Goal: Check status: Check status

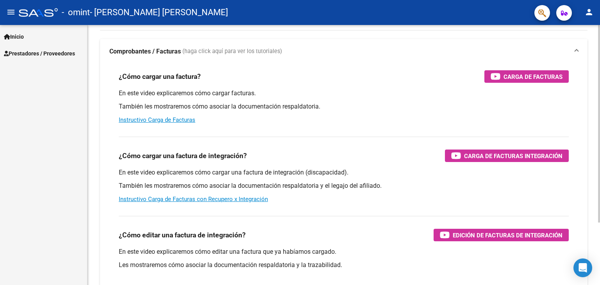
scroll to position [4, 0]
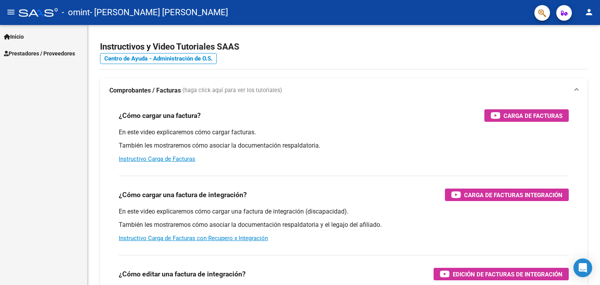
click at [16, 55] on span "Prestadores / Proveedores" at bounding box center [39, 53] width 71 height 9
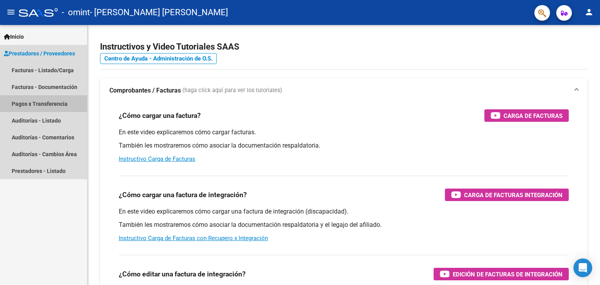
click at [25, 103] on link "Pagos x Transferencia" at bounding box center [43, 103] width 87 height 17
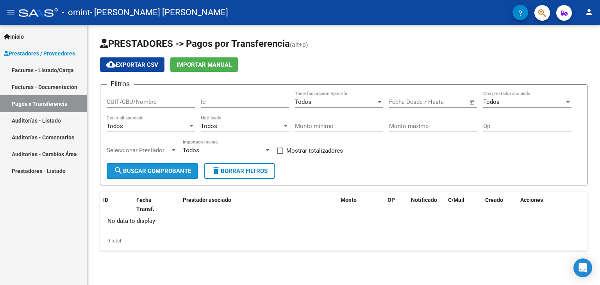
click at [133, 171] on span "search Buscar Comprobante" at bounding box center [152, 170] width 77 height 7
click at [134, 103] on input "CUIT/CBU/Nombre" at bounding box center [151, 101] width 88 height 7
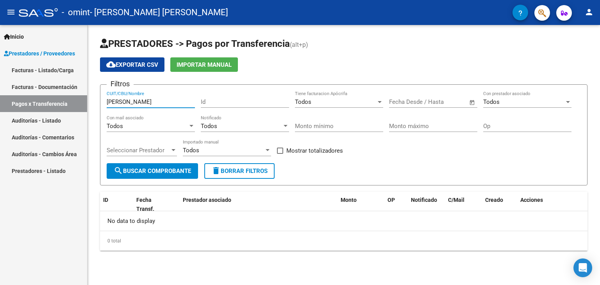
type input "[PERSON_NAME]"
click at [157, 169] on span "search Buscar Comprobante" at bounding box center [152, 170] width 77 height 7
click at [190, 61] on span "Importar Manual" at bounding box center [203, 64] width 55 height 7
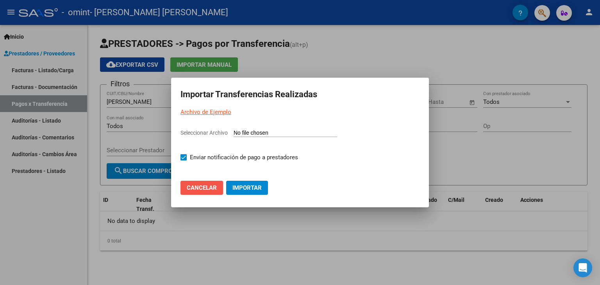
click at [210, 188] on span "Cancelar" at bounding box center [202, 187] width 30 height 7
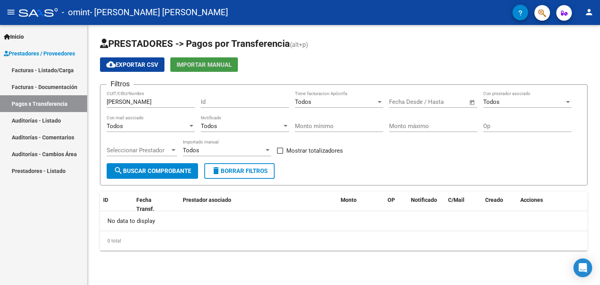
click at [53, 85] on link "Facturas - Documentación" at bounding box center [43, 86] width 87 height 17
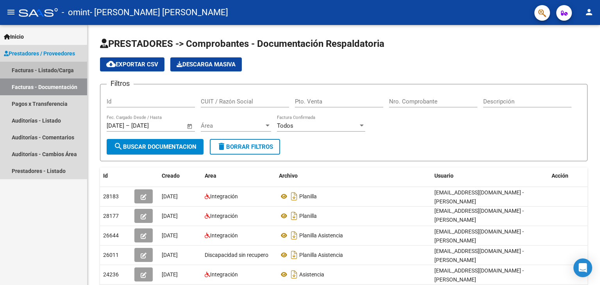
click at [52, 68] on link "Facturas - Listado/Carga" at bounding box center [43, 70] width 87 height 17
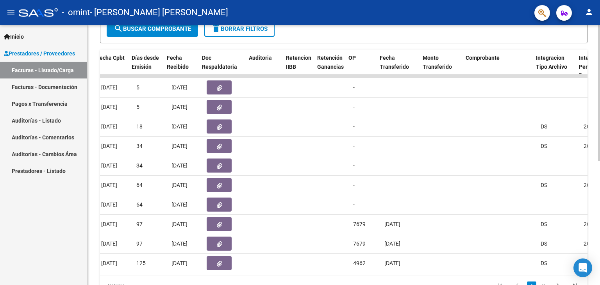
scroll to position [0, 402]
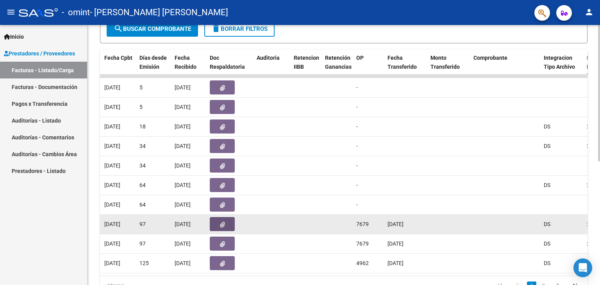
click at [222, 223] on icon "button" at bounding box center [222, 225] width 5 height 6
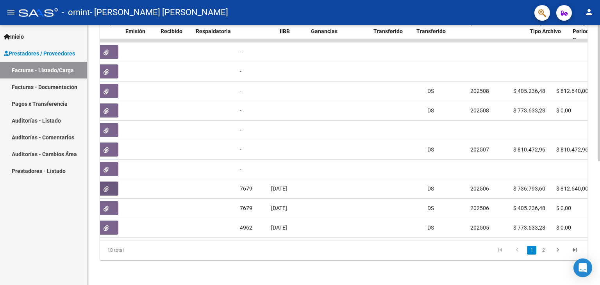
scroll to position [0, 386]
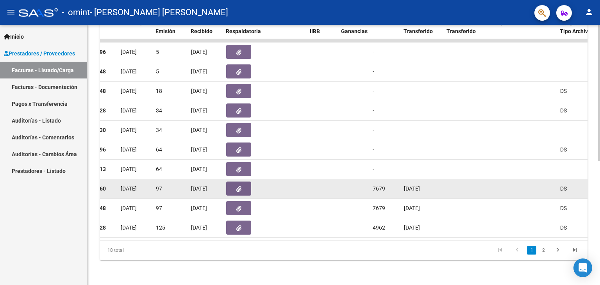
click at [369, 181] on datatable-body-cell "7679" at bounding box center [384, 188] width 31 height 19
click at [368, 182] on datatable-body-cell at bounding box center [353, 188] width 31 height 19
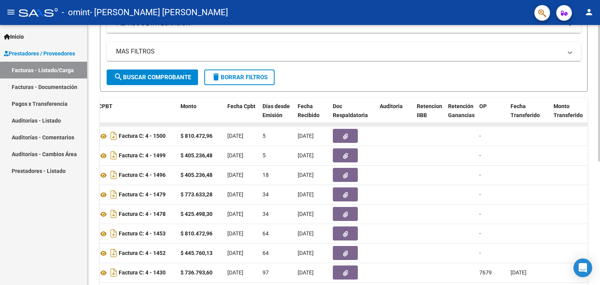
scroll to position [236, 0]
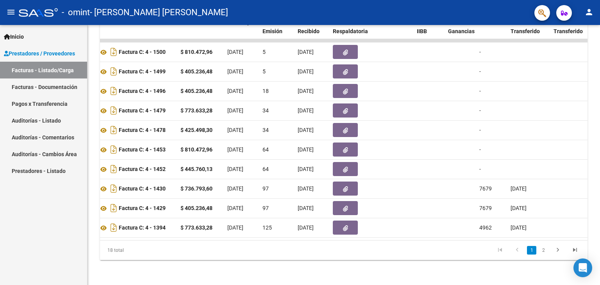
click at [41, 103] on link "Pagos x Transferencia" at bounding box center [43, 103] width 87 height 17
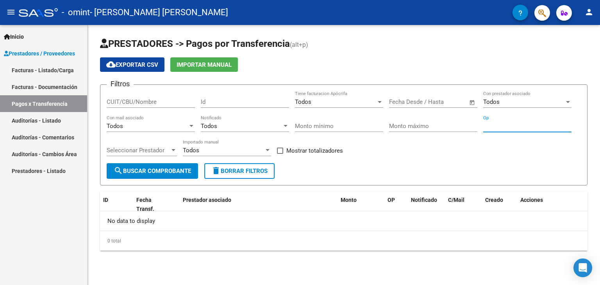
click at [499, 127] on input "Op" at bounding box center [527, 126] width 88 height 7
type input "7699"
click at [45, 71] on link "Facturas - Listado/Carga" at bounding box center [43, 70] width 87 height 17
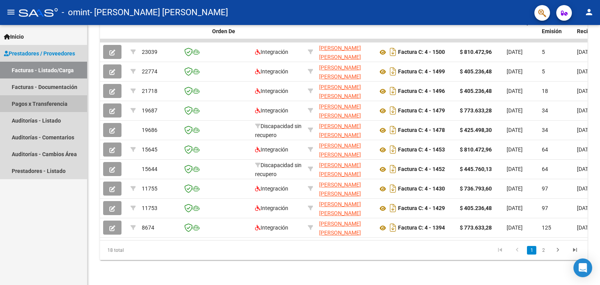
click at [44, 105] on link "Pagos x Transferencia" at bounding box center [43, 103] width 87 height 17
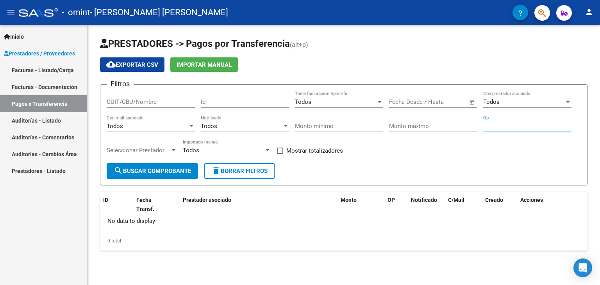
click at [518, 124] on input "Op" at bounding box center [527, 126] width 88 height 7
type input "7679"
click at [129, 151] on span "Seleccionar Prestador" at bounding box center [138, 150] width 63 height 7
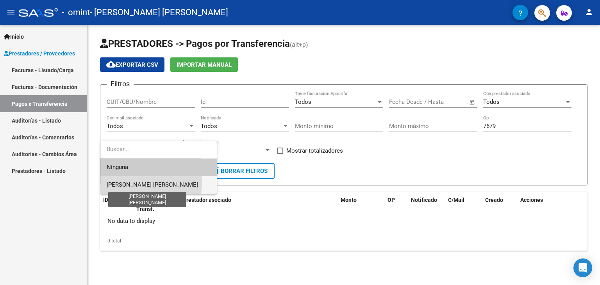
click at [126, 182] on span "[PERSON_NAME] [PERSON_NAME]" at bounding box center [152, 184] width 91 height 7
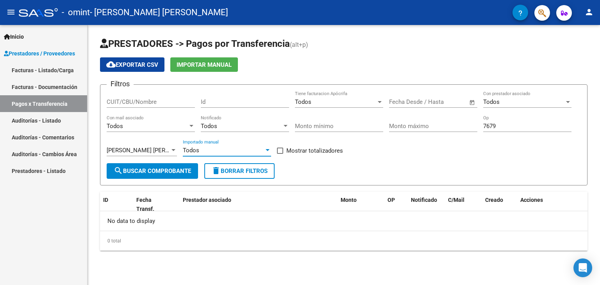
click at [209, 147] on div "Todos" at bounding box center [223, 150] width 81 height 7
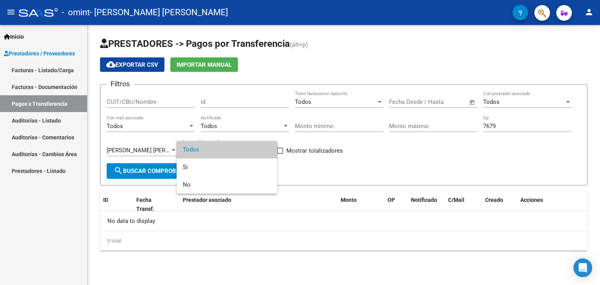
drag, startPoint x: 214, startPoint y: 138, endPoint x: 214, endPoint y: 143, distance: 4.7
click at [214, 139] on div at bounding box center [300, 142] width 600 height 285
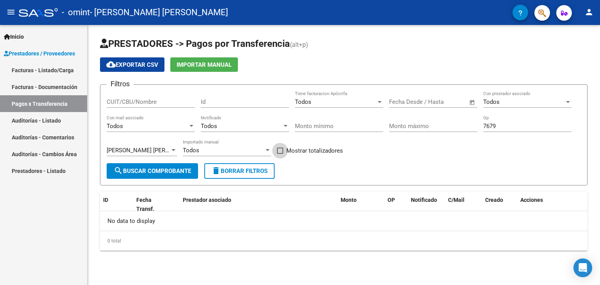
click at [280, 152] on span at bounding box center [280, 151] width 6 height 6
click at [280, 154] on input "Mostrar totalizadores" at bounding box center [280, 154] width 0 height 0
checkbox input "true"
click at [163, 168] on span "search Buscar Comprobante" at bounding box center [152, 170] width 77 height 7
click at [588, 10] on mat-icon "person" at bounding box center [588, 11] width 9 height 9
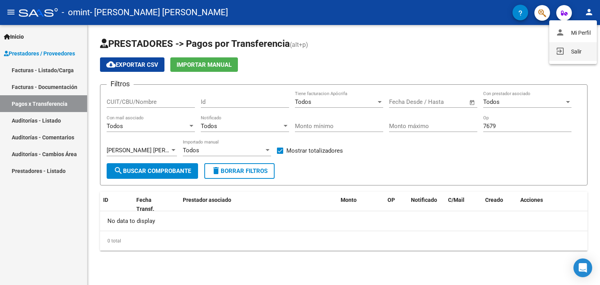
click at [563, 58] on button "exit_to_app Salir" at bounding box center [573, 51] width 48 height 19
